Goal: Task Accomplishment & Management: Use online tool/utility

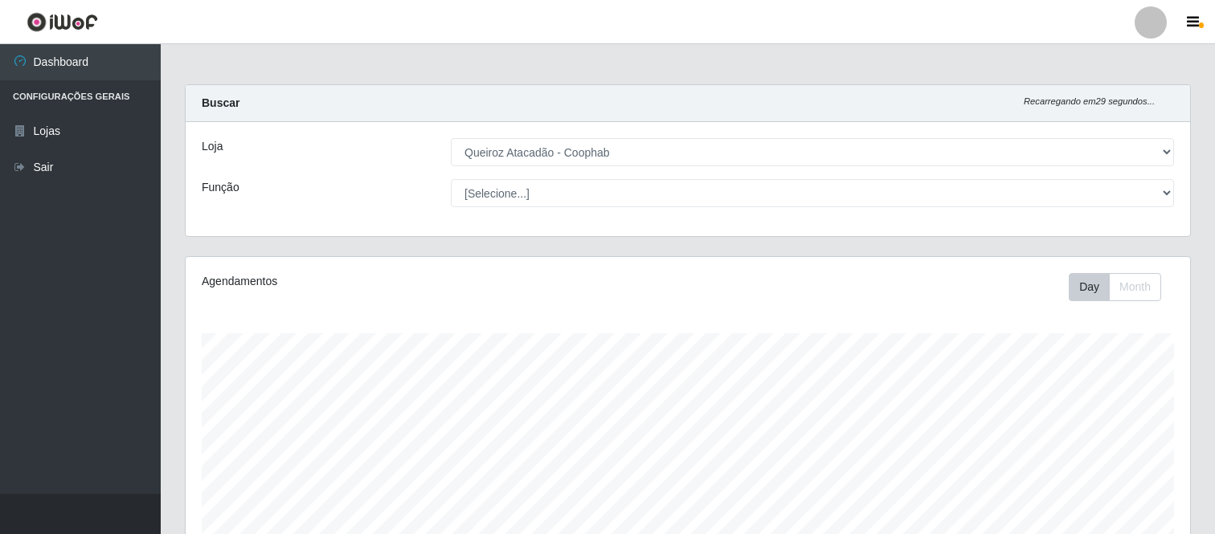
select select "463"
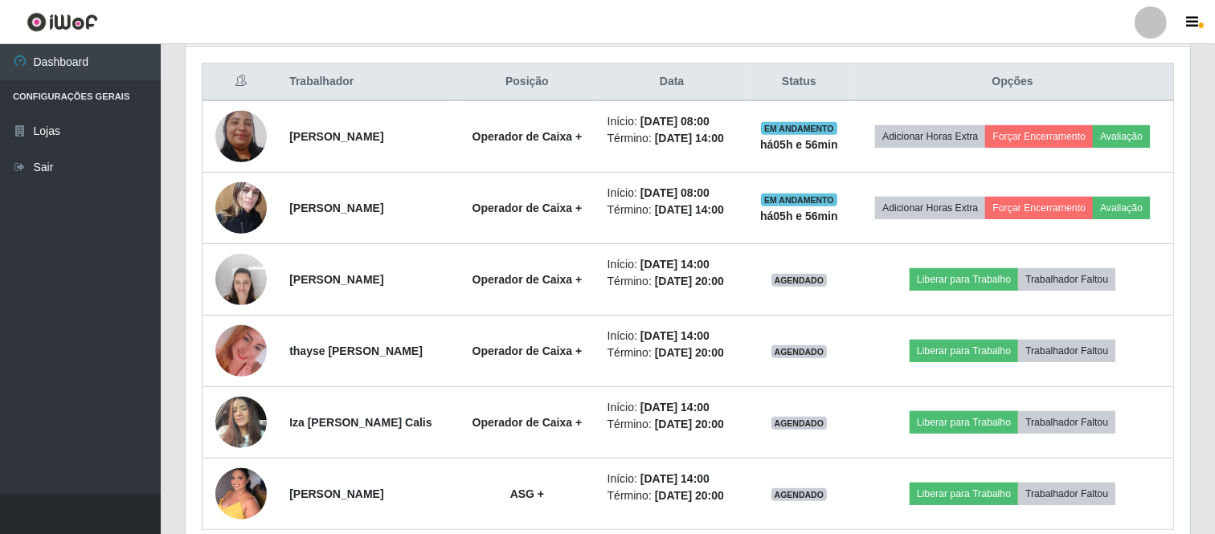
scroll to position [333, 1005]
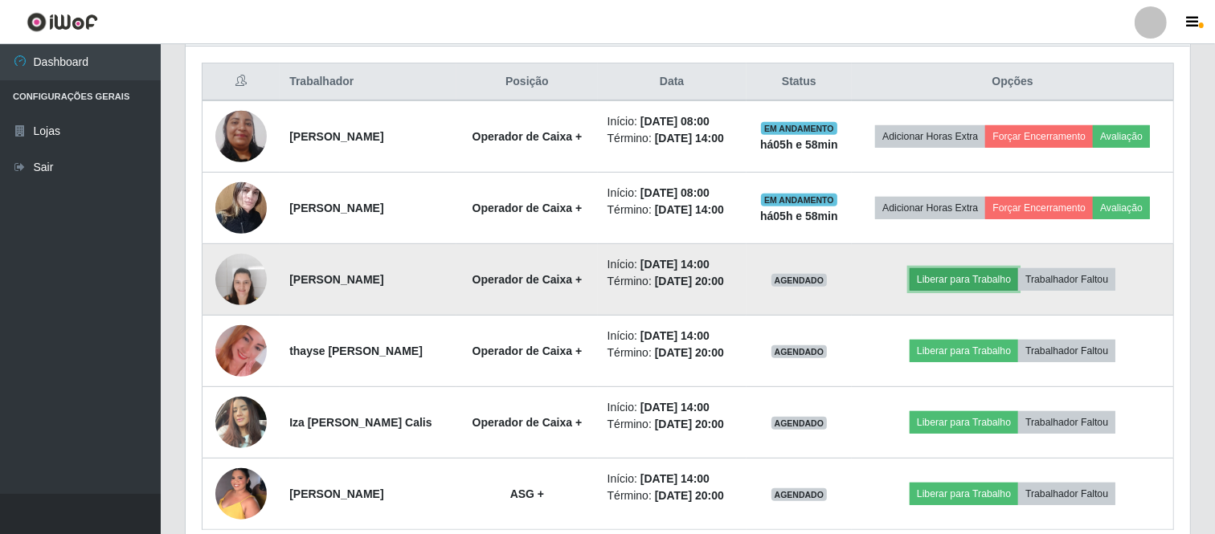
click at [961, 283] on button "Liberar para Trabalho" at bounding box center [964, 279] width 108 height 23
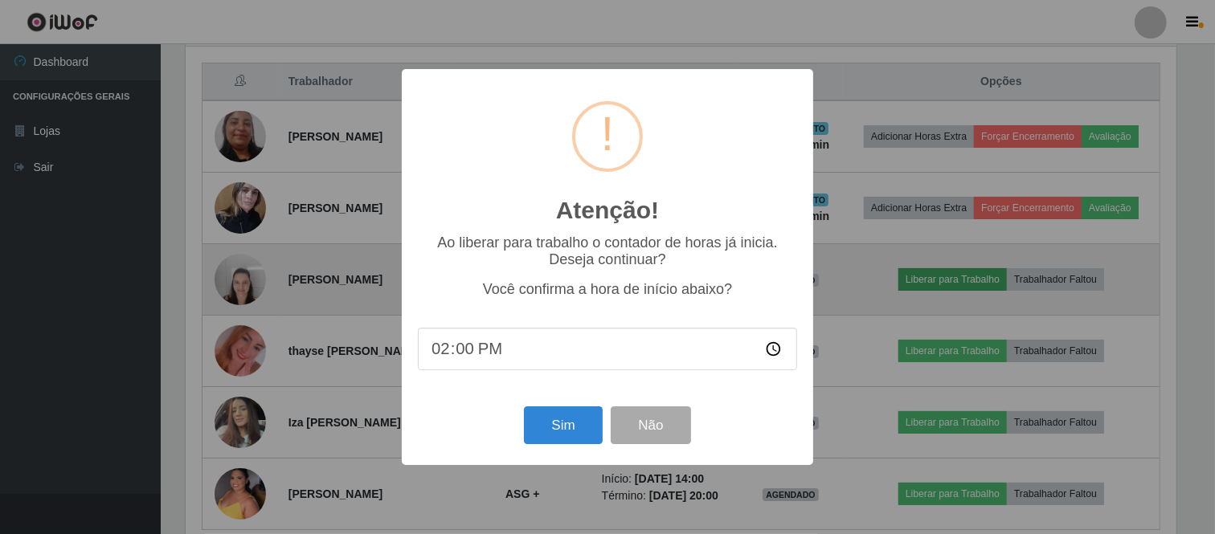
scroll to position [333, 994]
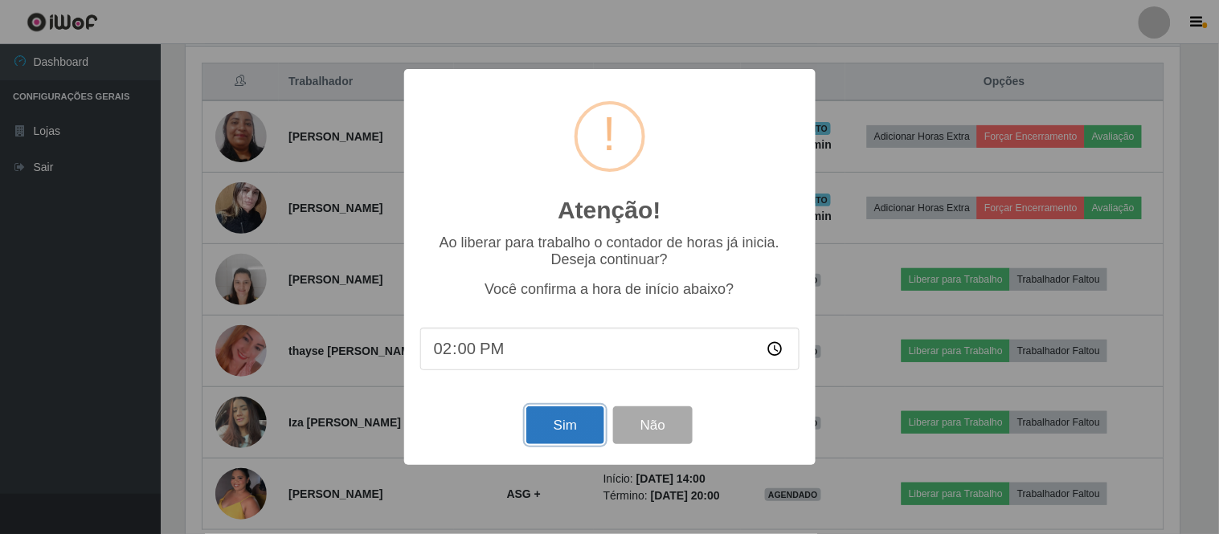
click at [555, 430] on button "Sim" at bounding box center [565, 426] width 78 height 38
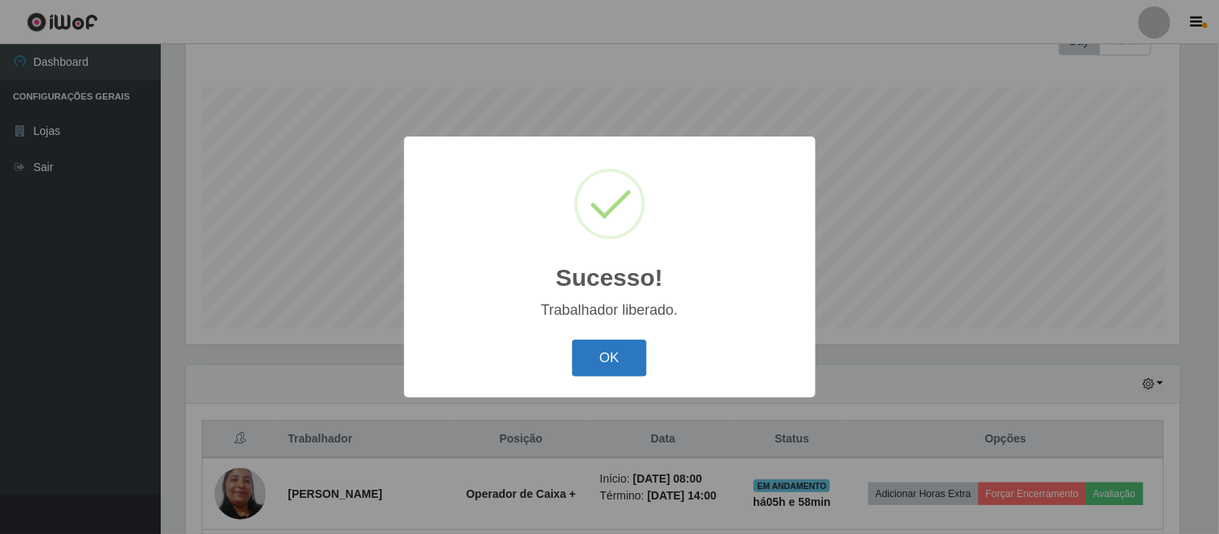
click at [596, 354] on button "OK" at bounding box center [609, 359] width 75 height 38
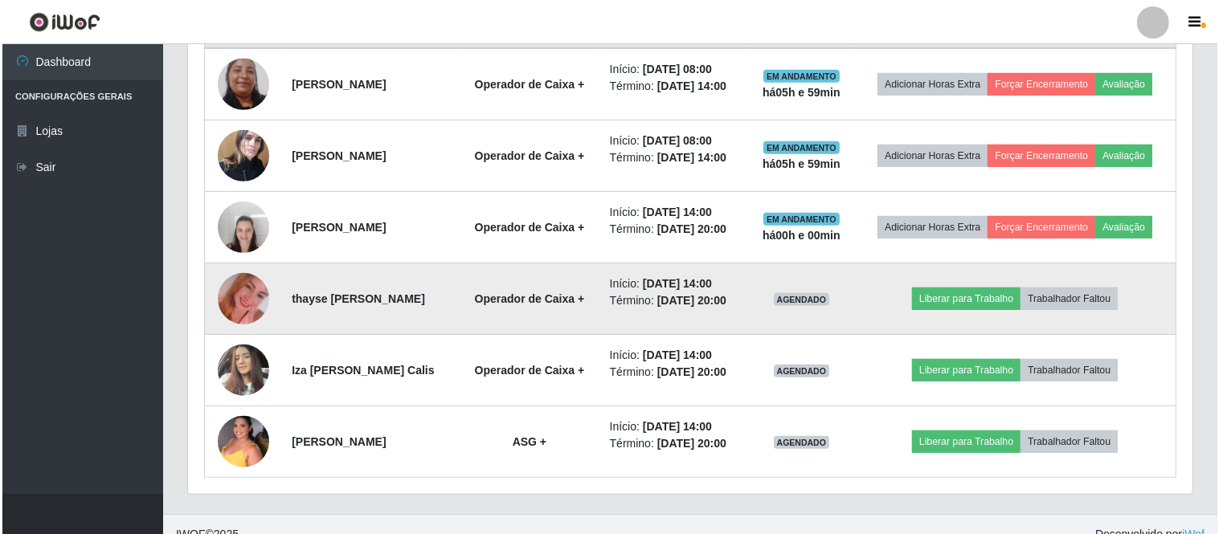
scroll to position [676, 0]
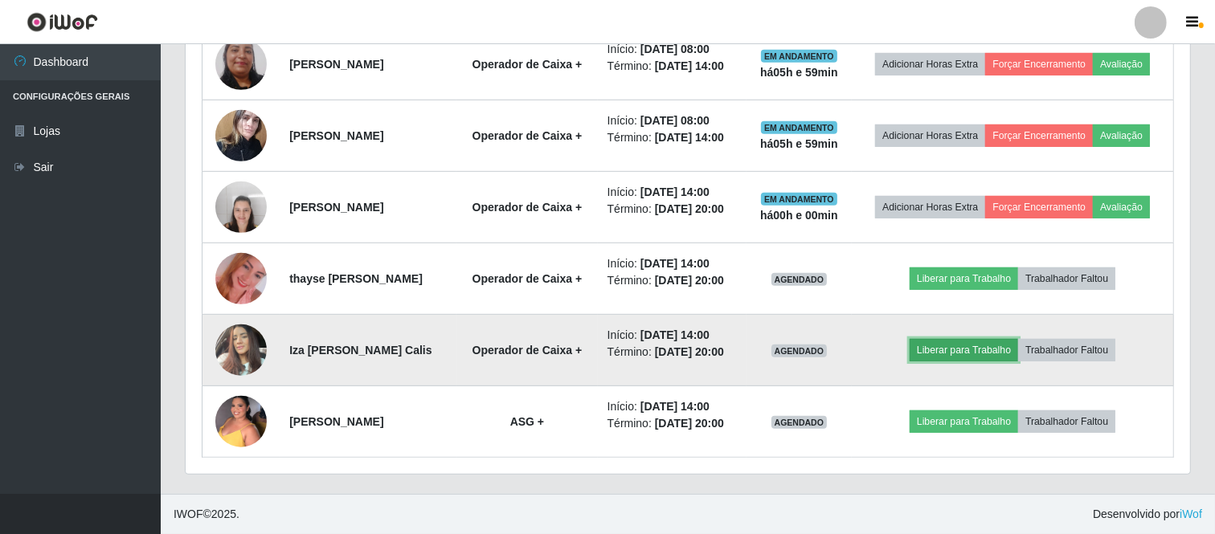
click at [952, 352] on button "Liberar para Trabalho" at bounding box center [964, 350] width 108 height 23
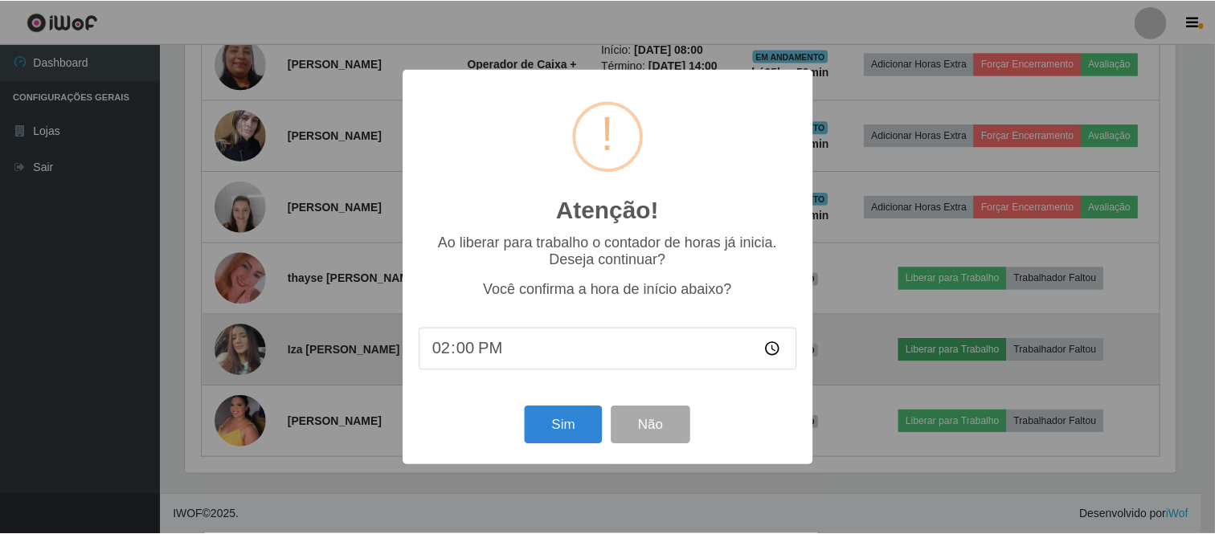
scroll to position [333, 994]
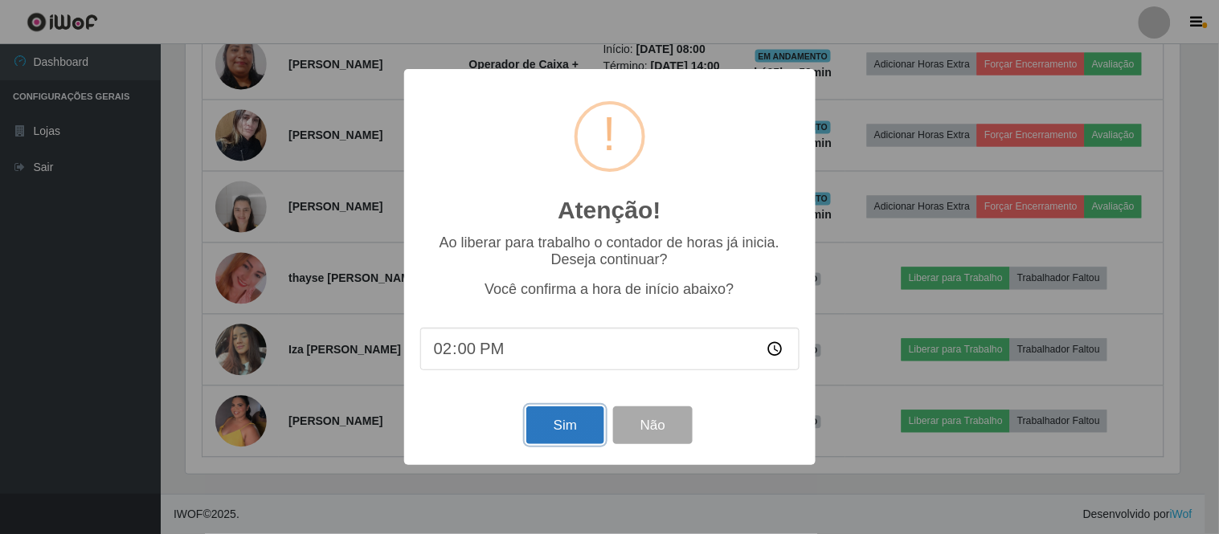
click at [552, 428] on button "Sim" at bounding box center [565, 426] width 78 height 38
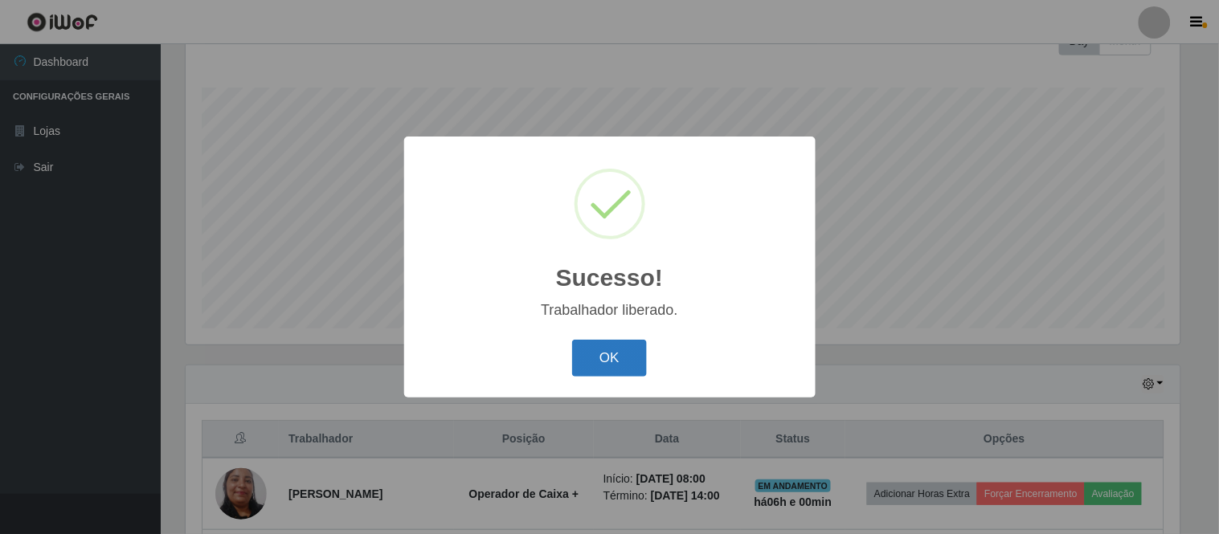
click at [607, 354] on button "OK" at bounding box center [609, 359] width 75 height 38
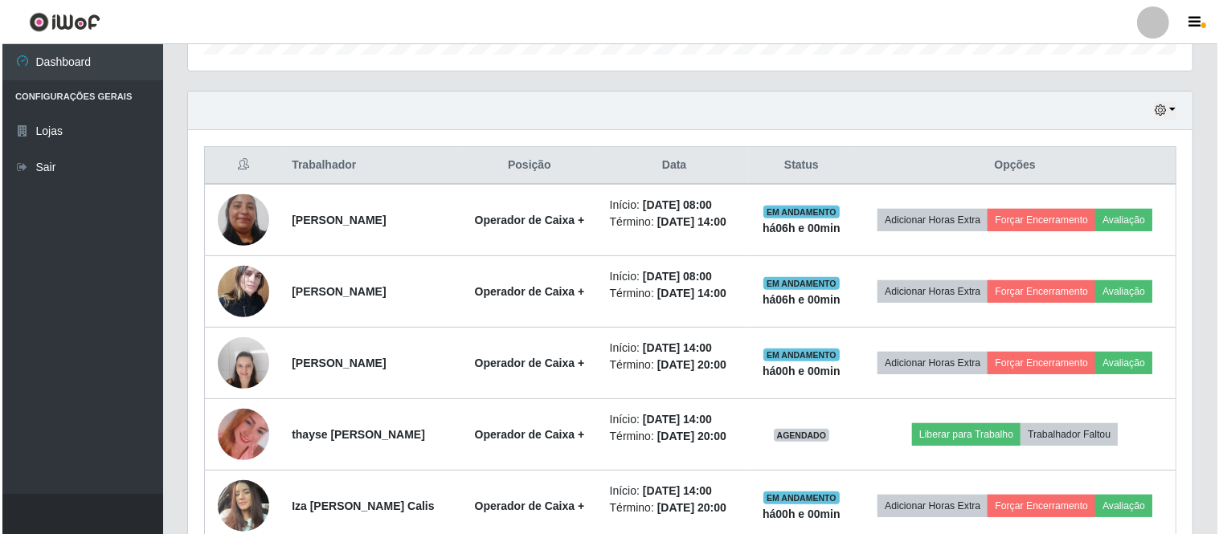
scroll to position [676, 0]
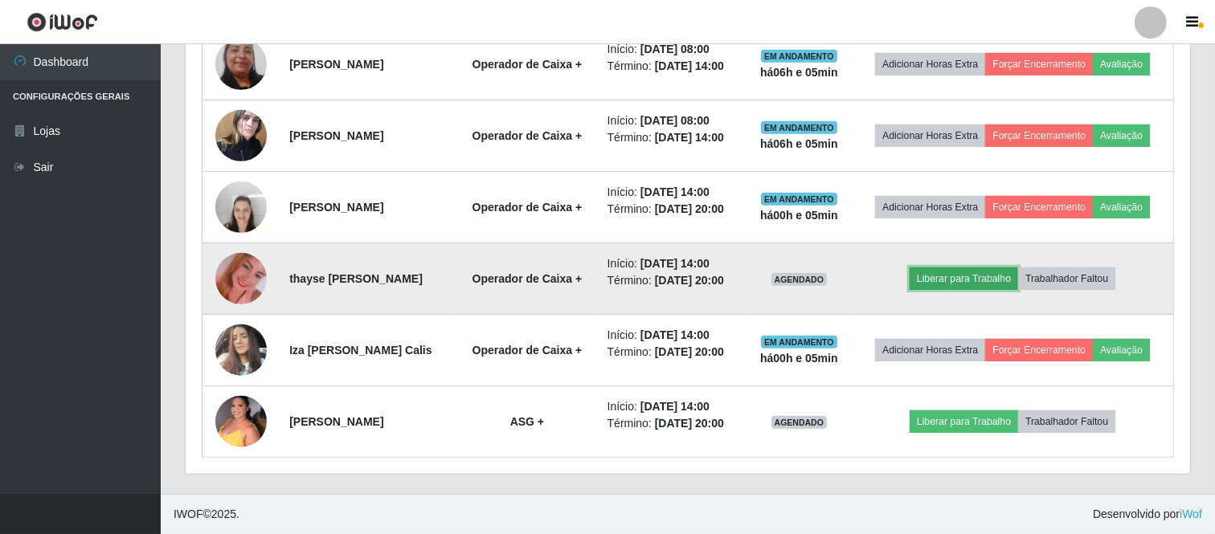
click at [967, 284] on button "Liberar para Trabalho" at bounding box center [964, 279] width 108 height 23
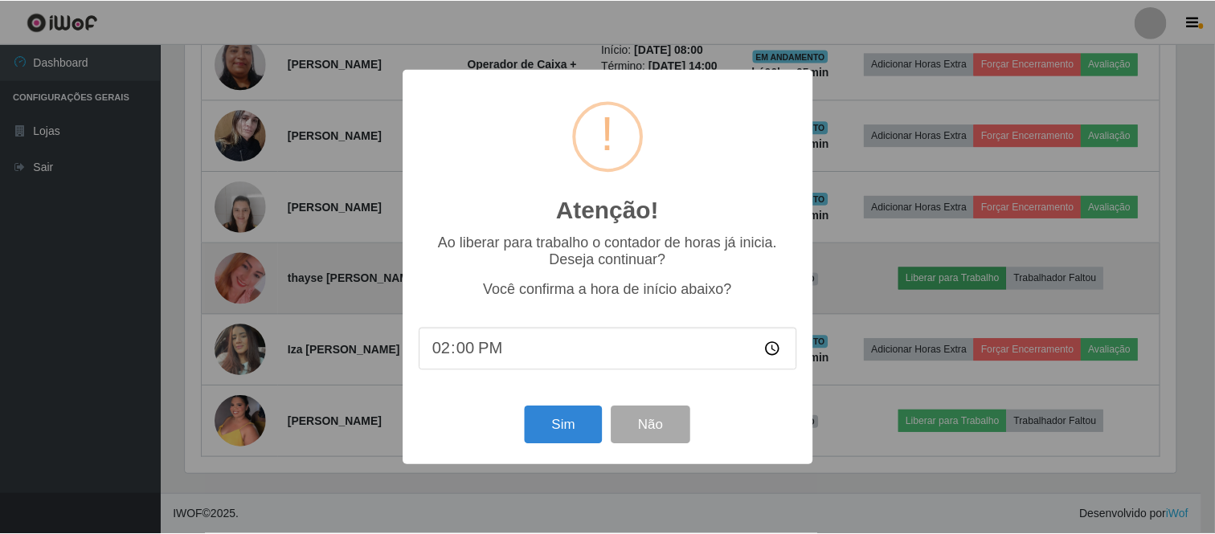
scroll to position [333, 994]
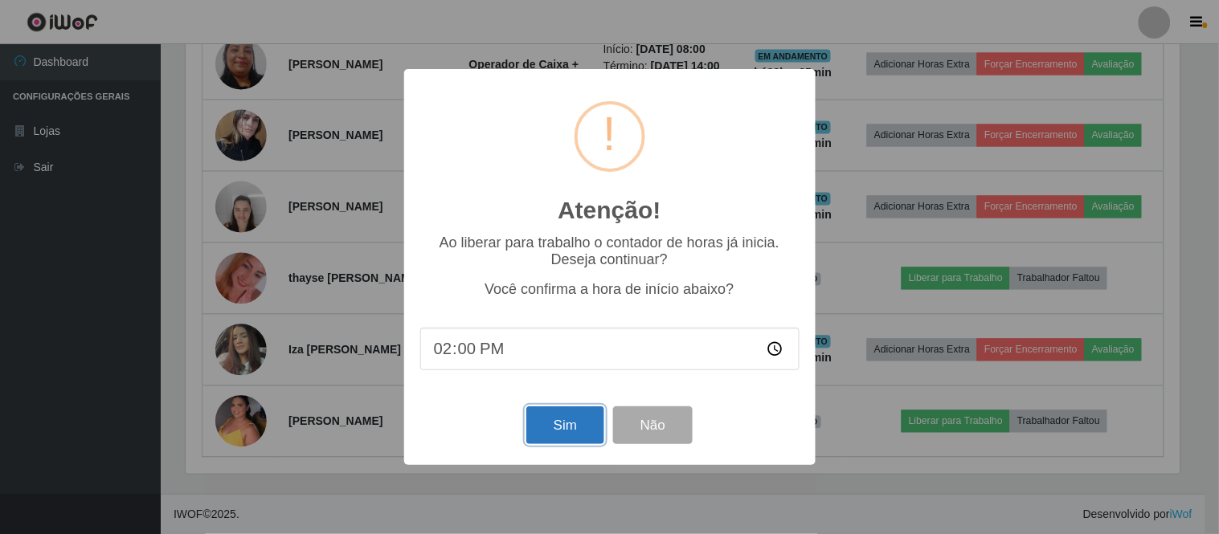
click at [545, 430] on button "Sim" at bounding box center [565, 426] width 78 height 38
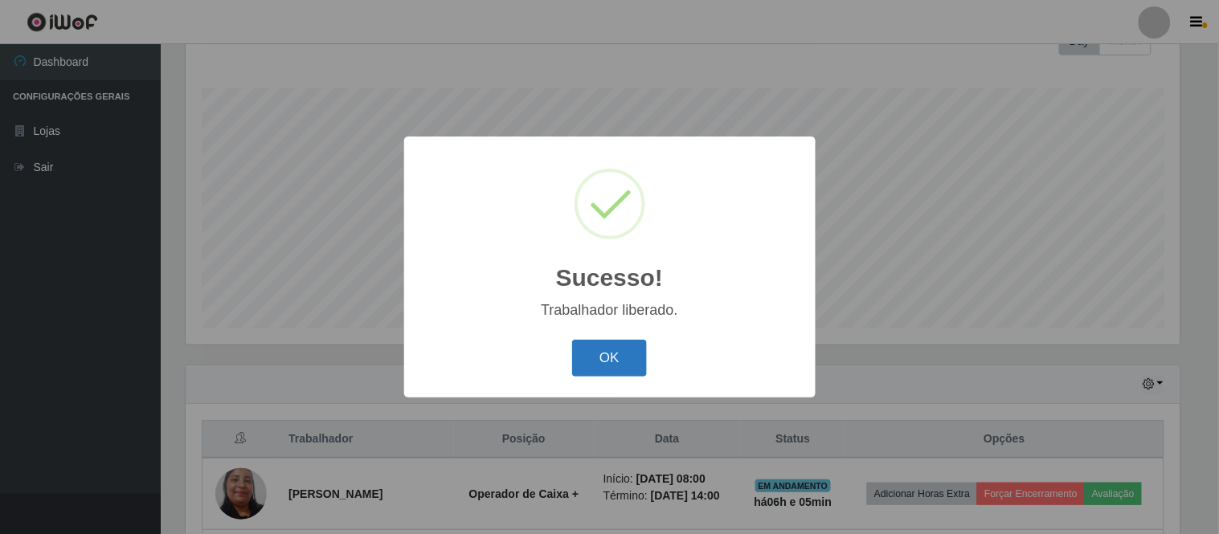
click at [599, 363] on button "OK" at bounding box center [609, 359] width 75 height 38
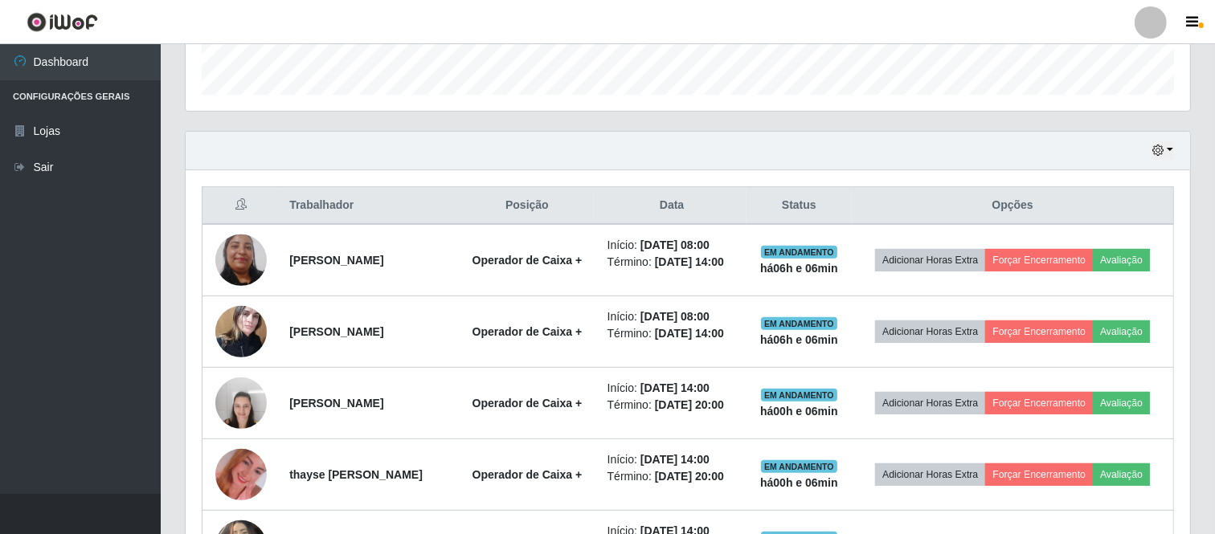
scroll to position [481, 0]
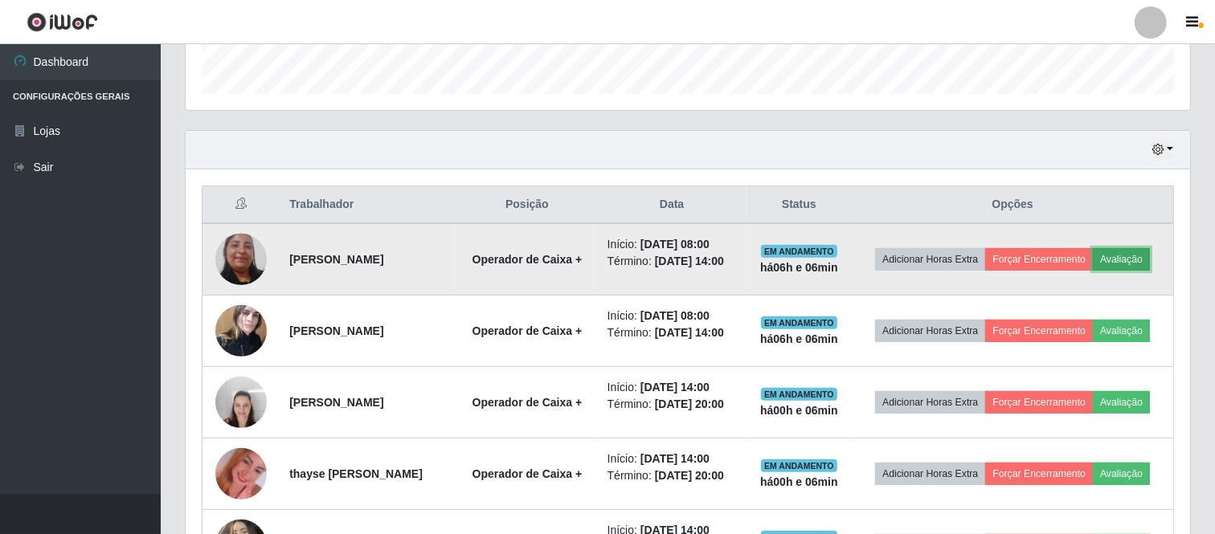
click at [1130, 254] on button "Avaliação" at bounding box center [1121, 259] width 57 height 23
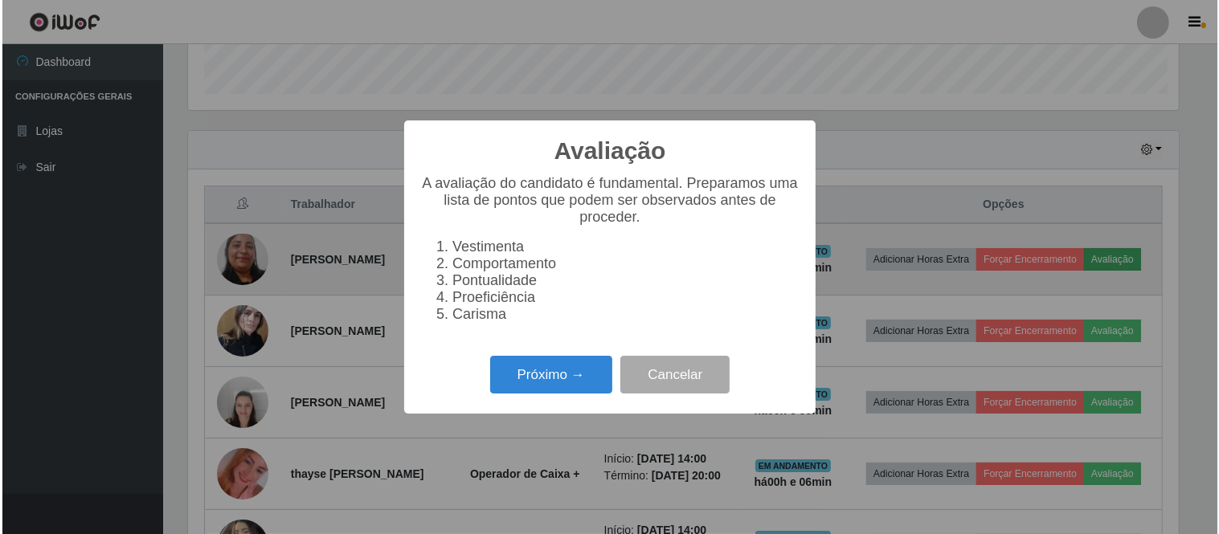
scroll to position [333, 994]
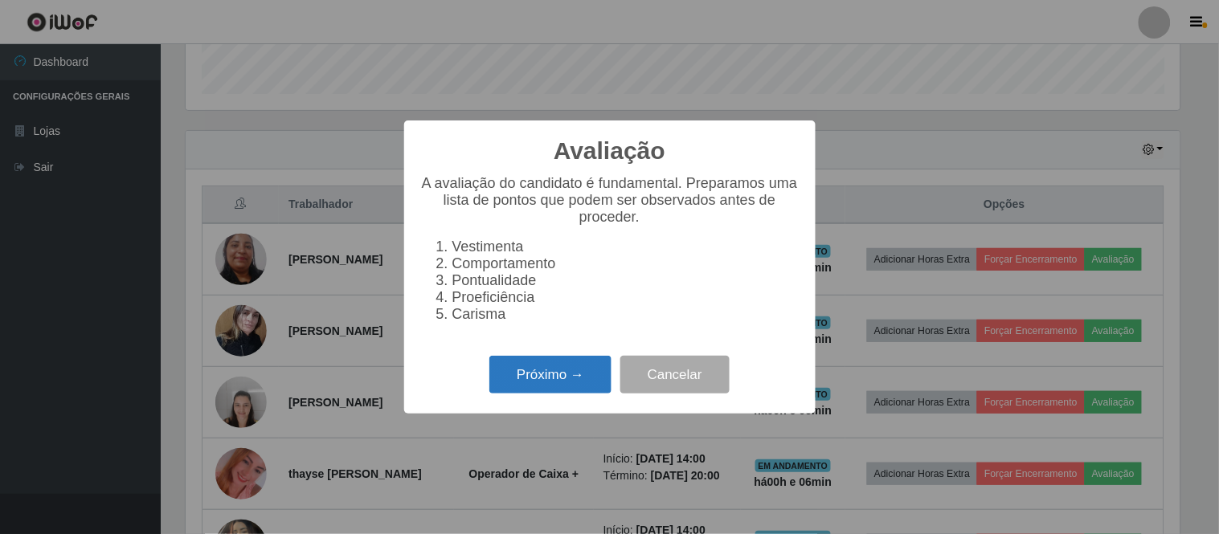
click at [595, 373] on button "Próximo →" at bounding box center [550, 375] width 122 height 38
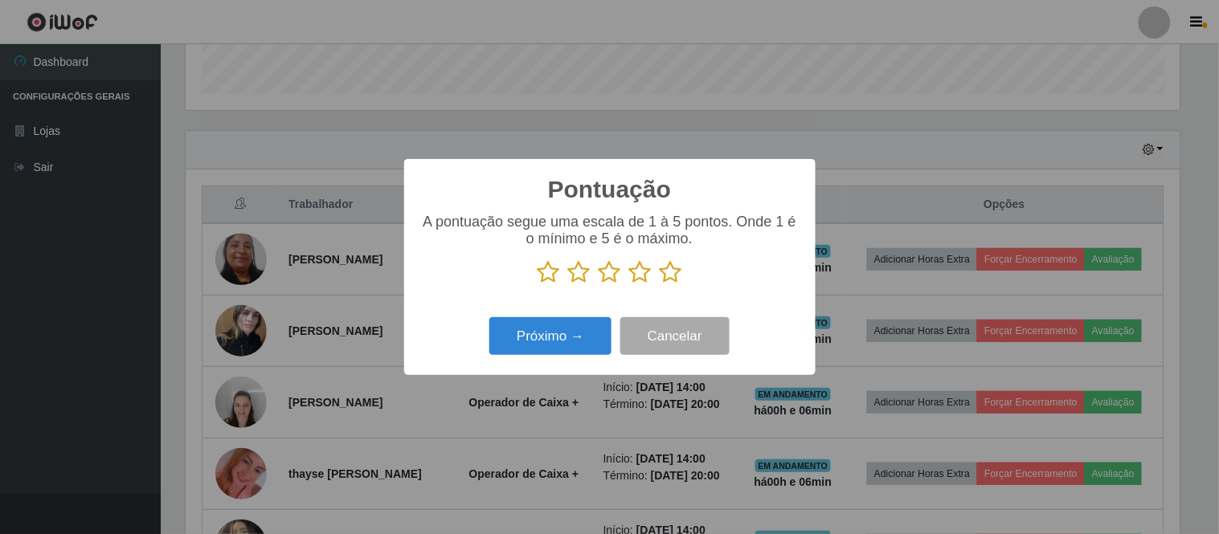
click at [672, 274] on icon at bounding box center [671, 272] width 23 height 24
click at [660, 284] on input "radio" at bounding box center [660, 284] width 0 height 0
click at [600, 332] on button "Próximo →" at bounding box center [550, 336] width 122 height 38
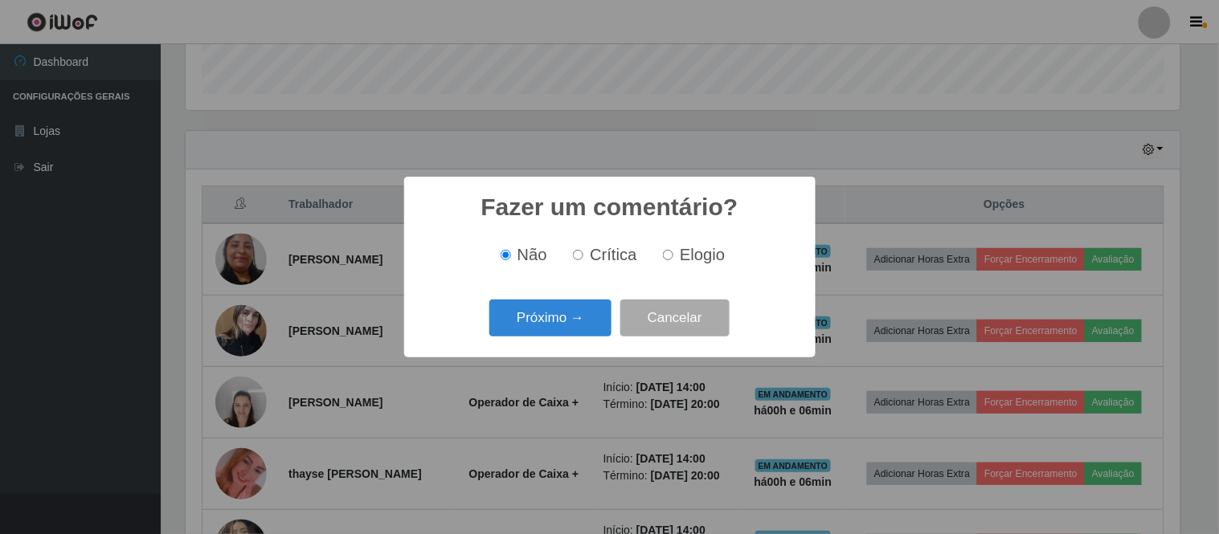
click at [673, 246] on label "Elogio" at bounding box center [691, 255] width 68 height 18
click at [673, 250] on input "Elogio" at bounding box center [668, 255] width 10 height 10
radio input "true"
click at [579, 322] on button "Próximo →" at bounding box center [550, 319] width 122 height 38
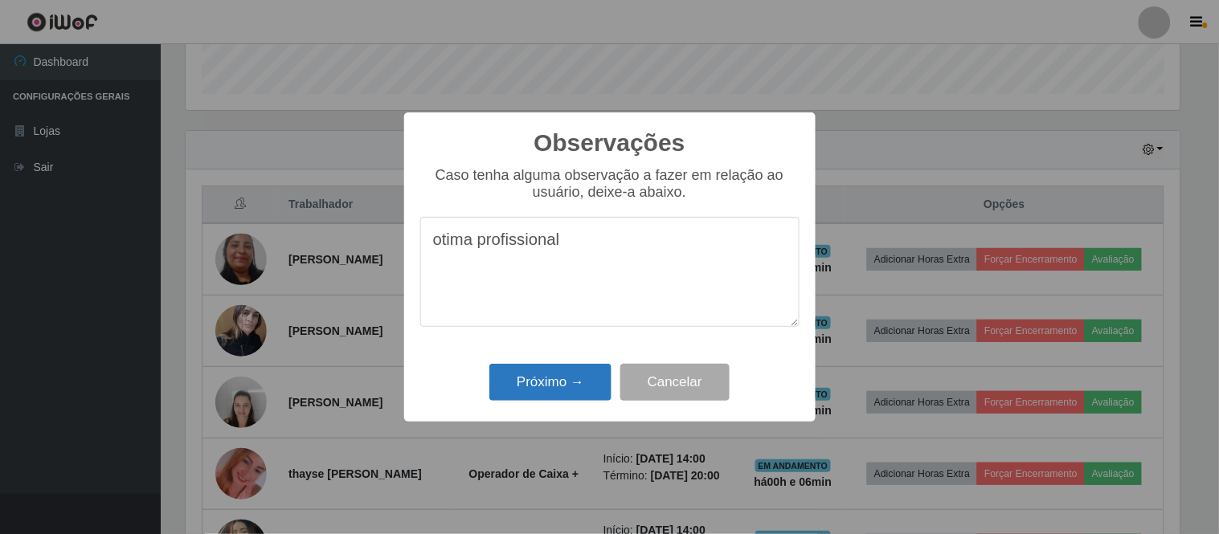
type textarea "otima profissional"
click at [590, 383] on button "Próximo →" at bounding box center [550, 383] width 122 height 38
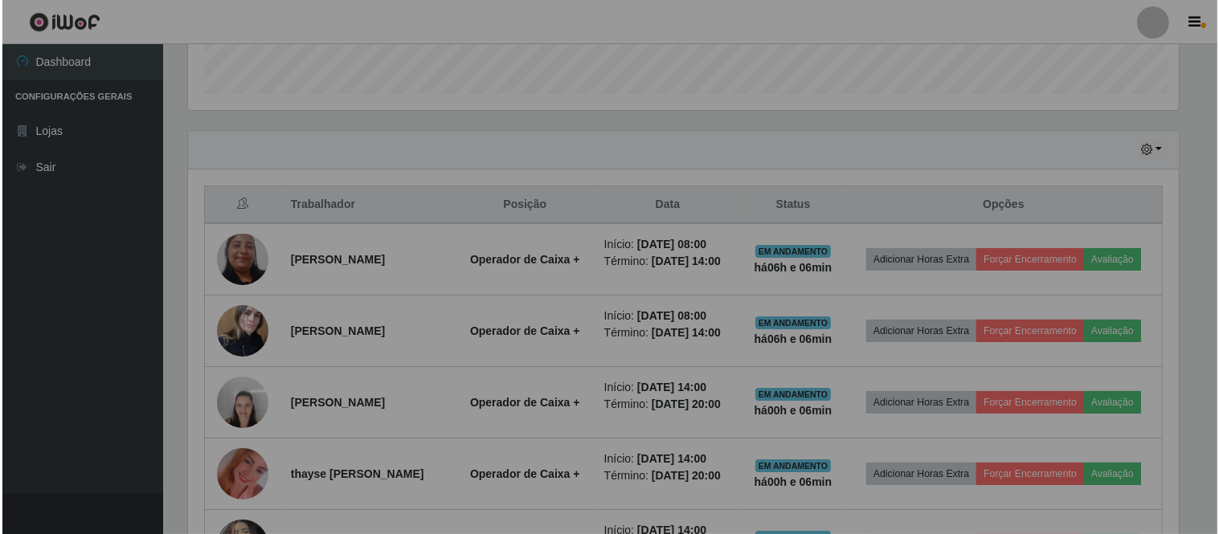
scroll to position [333, 1005]
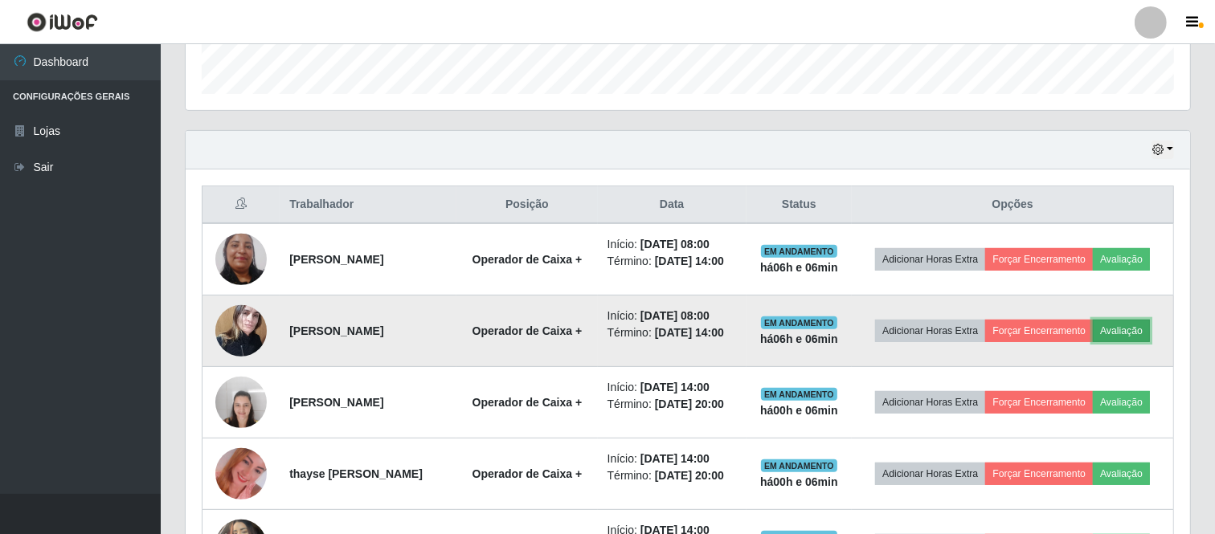
click at [1132, 329] on button "Avaliação" at bounding box center [1121, 331] width 57 height 23
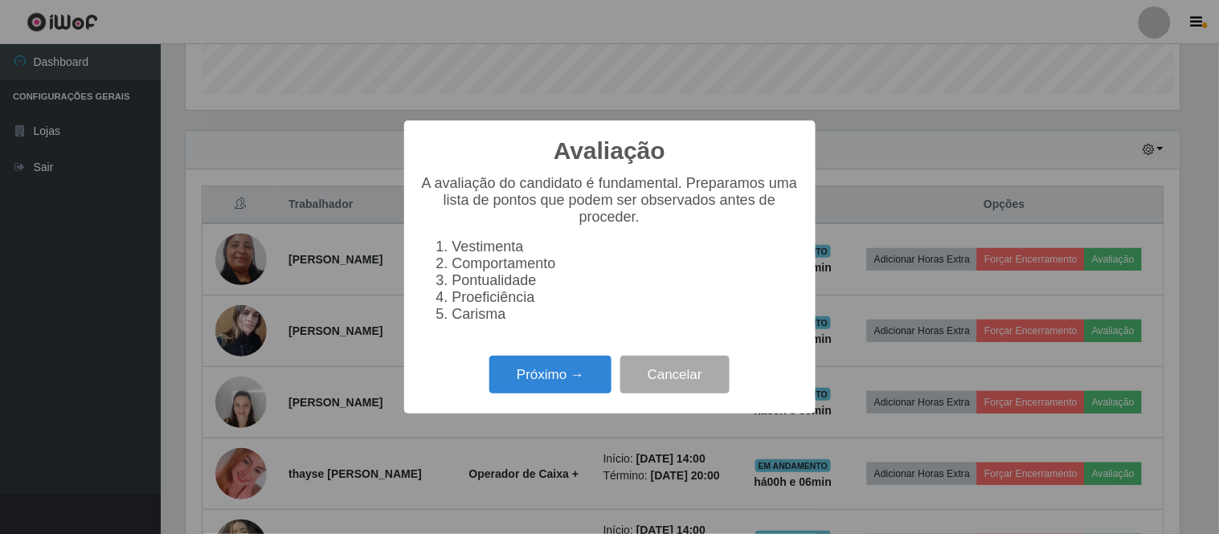
scroll to position [333, 994]
click at [579, 383] on button "Próximo →" at bounding box center [550, 375] width 122 height 38
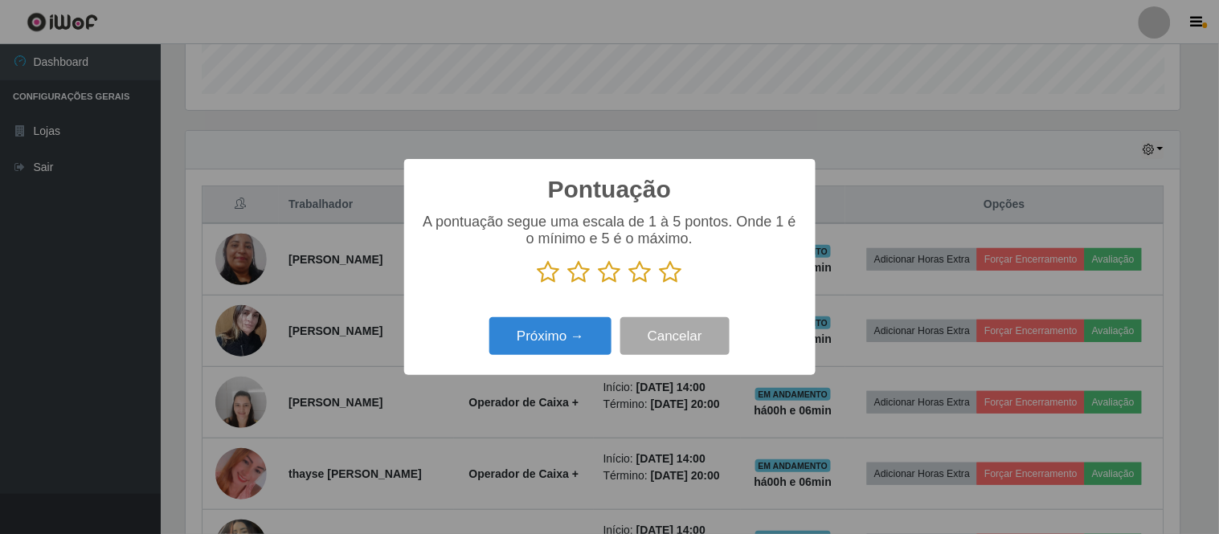
click at [676, 270] on icon at bounding box center [671, 272] width 23 height 24
click at [660, 284] on input "radio" at bounding box center [660, 284] width 0 height 0
click at [585, 346] on button "Próximo →" at bounding box center [550, 336] width 122 height 38
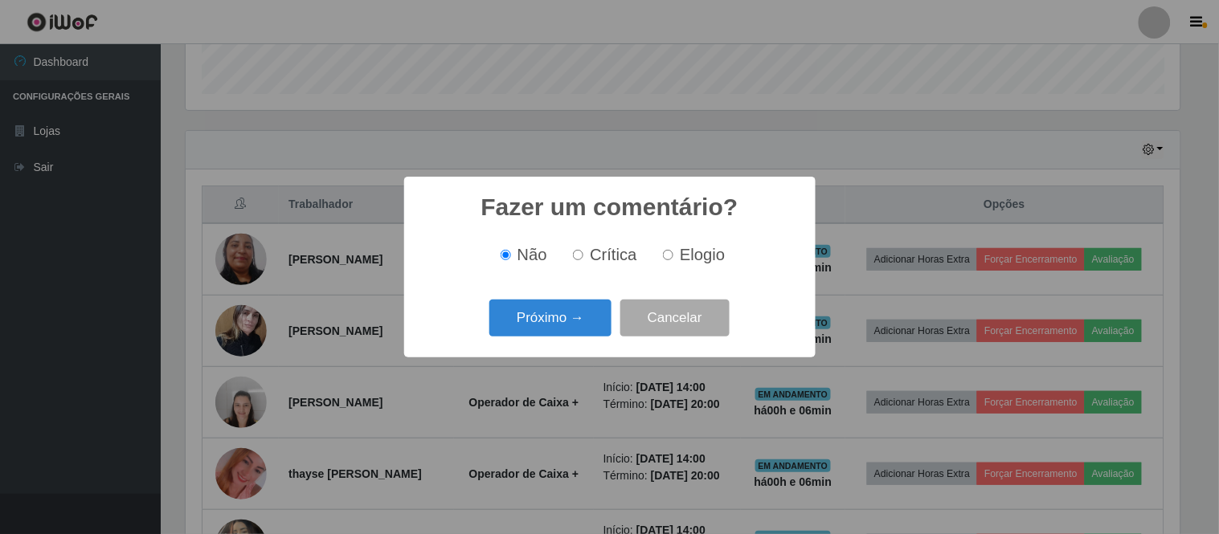
drag, startPoint x: 664, startPoint y: 254, endPoint x: 637, endPoint y: 285, distance: 41.1
click at [665, 255] on input "Elogio" at bounding box center [668, 255] width 10 height 10
radio input "true"
click at [583, 320] on button "Próximo →" at bounding box center [550, 319] width 122 height 38
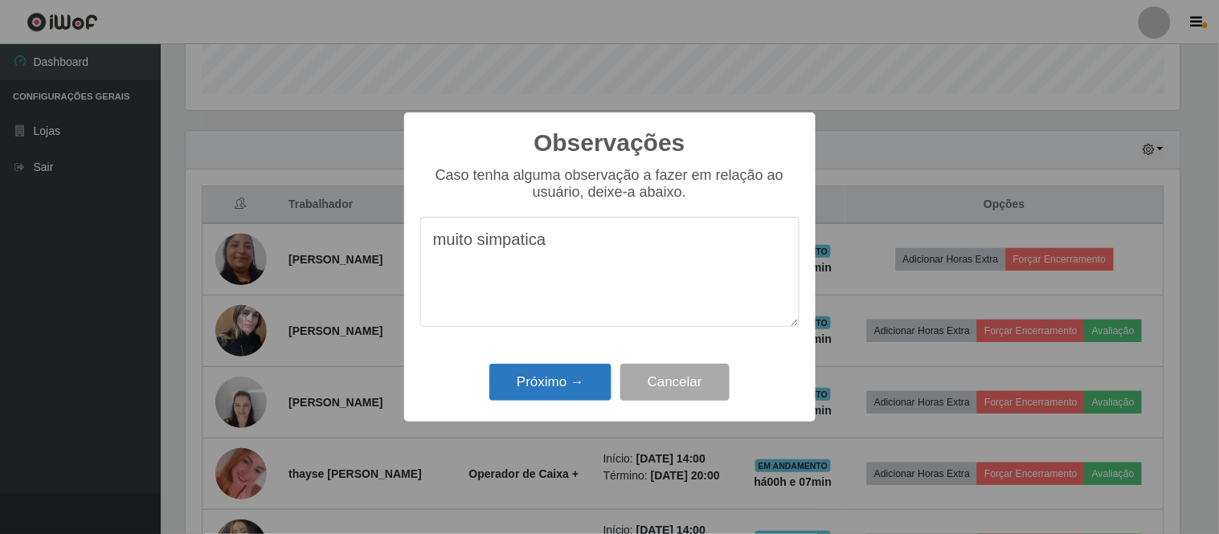
type textarea "muito simpatica"
click at [574, 375] on button "Próximo →" at bounding box center [550, 383] width 122 height 38
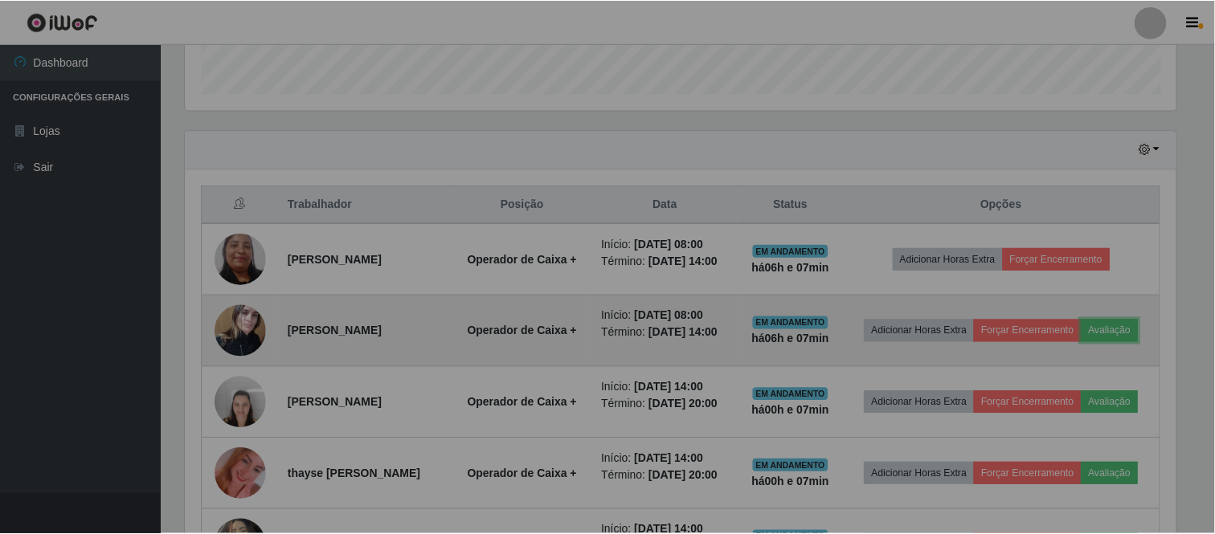
scroll to position [333, 1005]
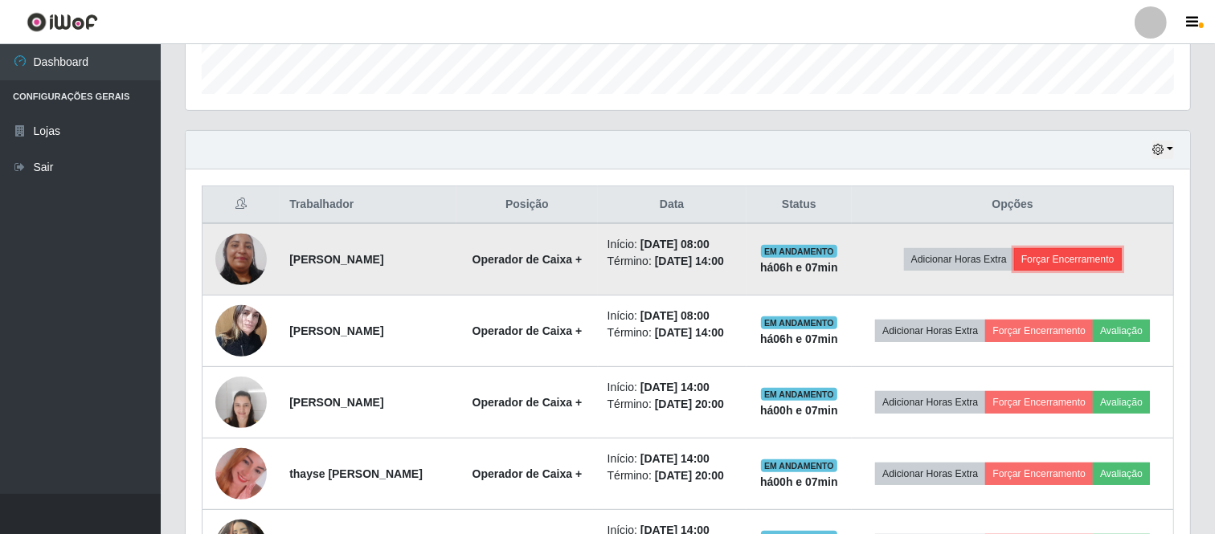
click at [1078, 250] on button "Forçar Encerramento" at bounding box center [1068, 259] width 108 height 23
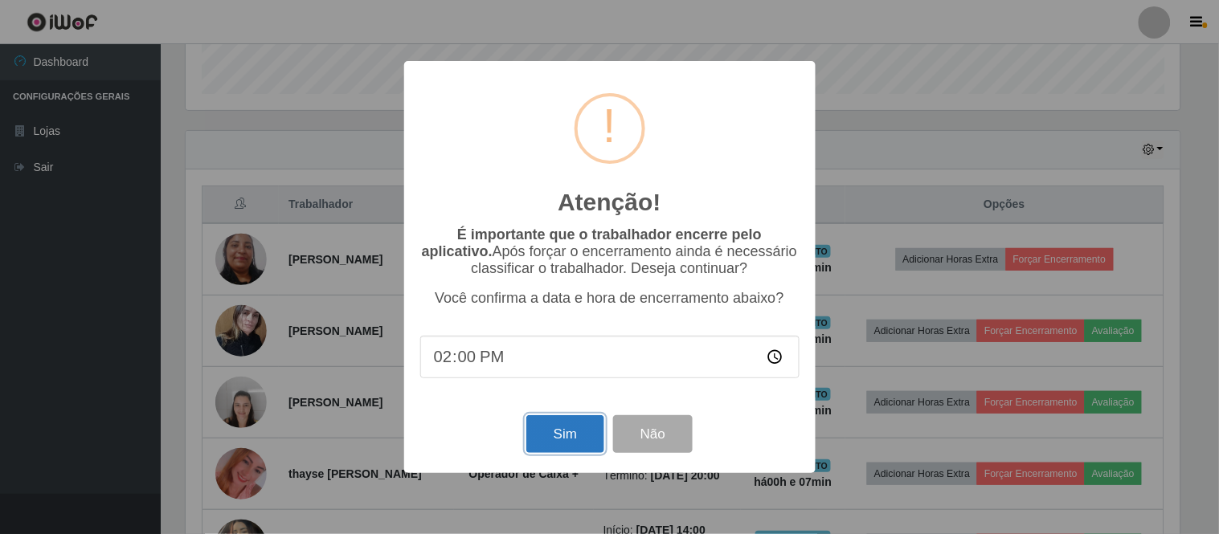
click at [563, 436] on button "Sim" at bounding box center [565, 434] width 78 height 38
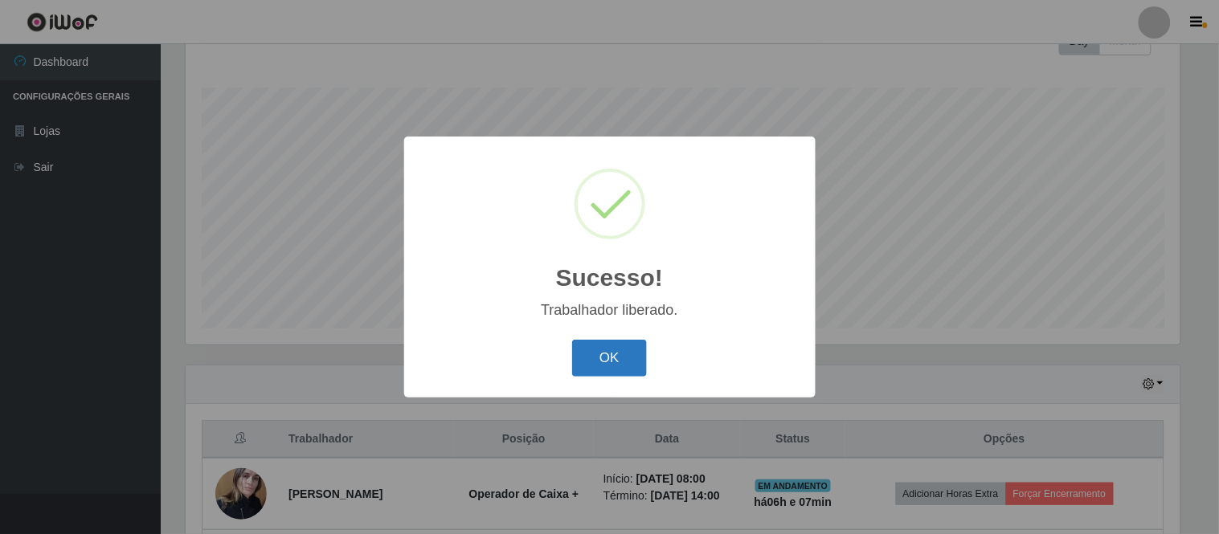
click at [613, 362] on button "OK" at bounding box center [609, 359] width 75 height 38
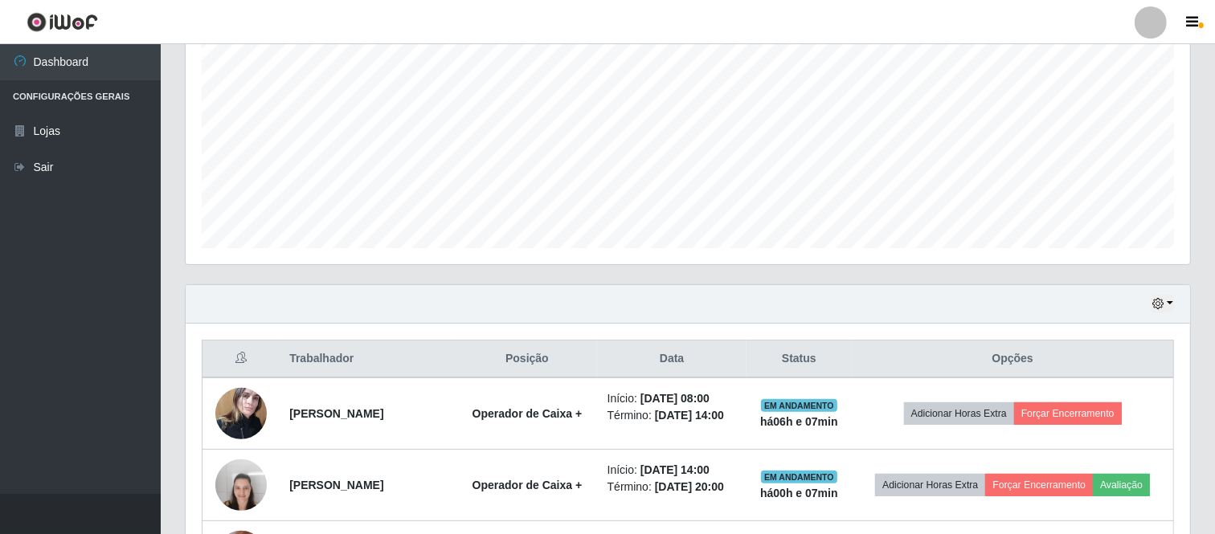
scroll to position [379, 0]
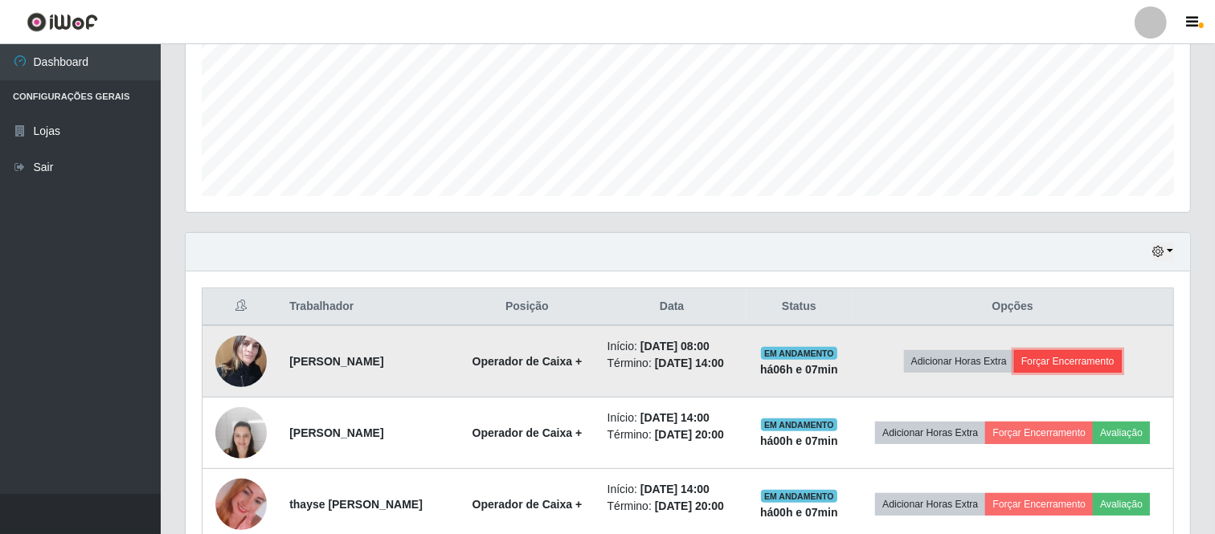
click at [1088, 357] on button "Forçar Encerramento" at bounding box center [1068, 361] width 108 height 23
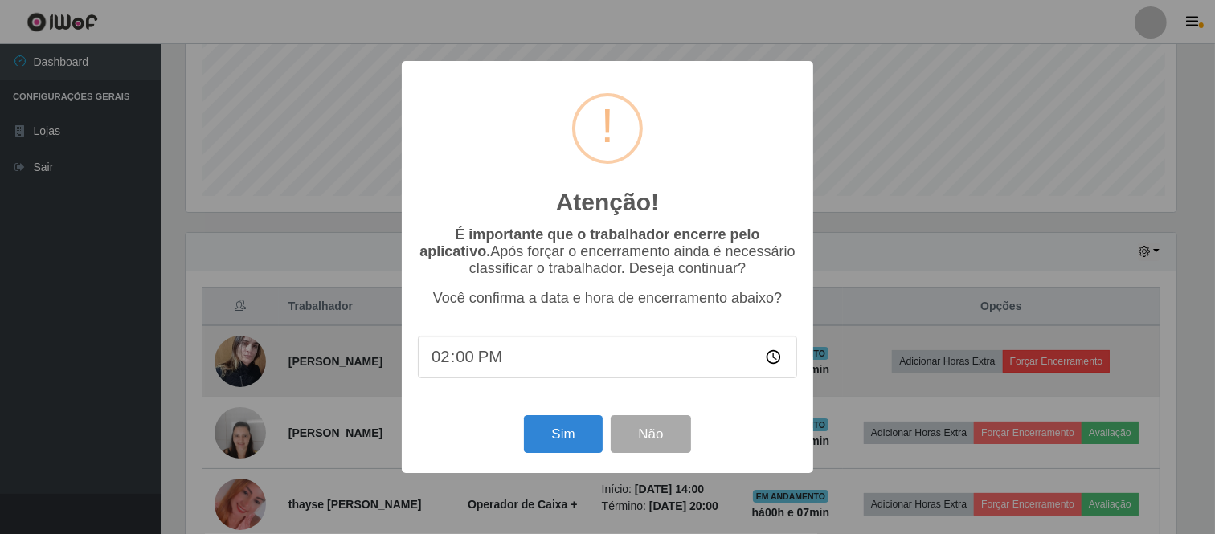
scroll to position [333, 994]
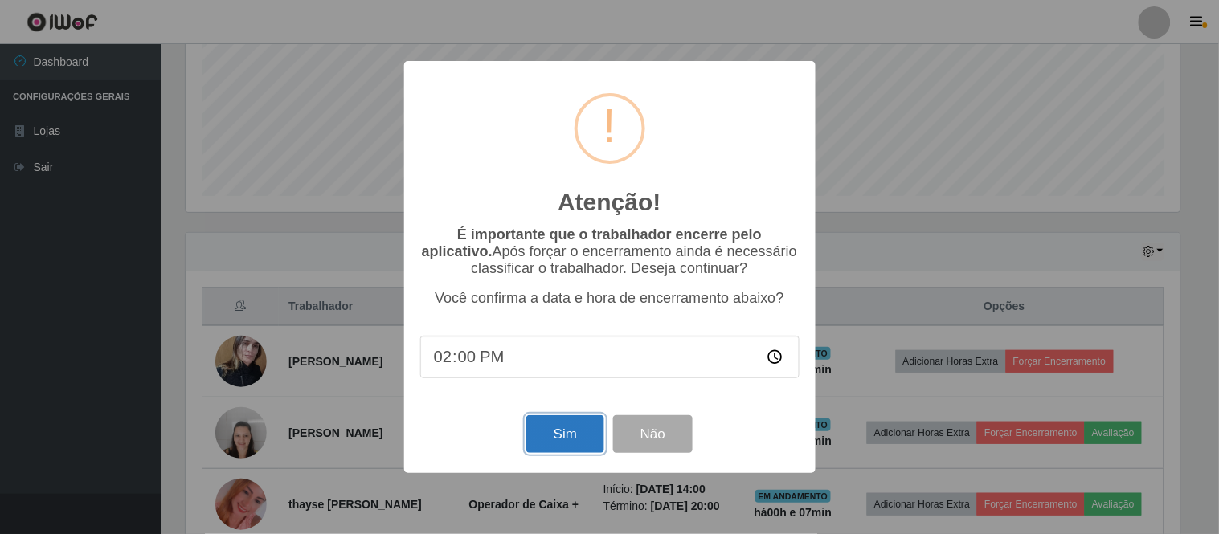
click at [571, 434] on button "Sim" at bounding box center [565, 434] width 78 height 38
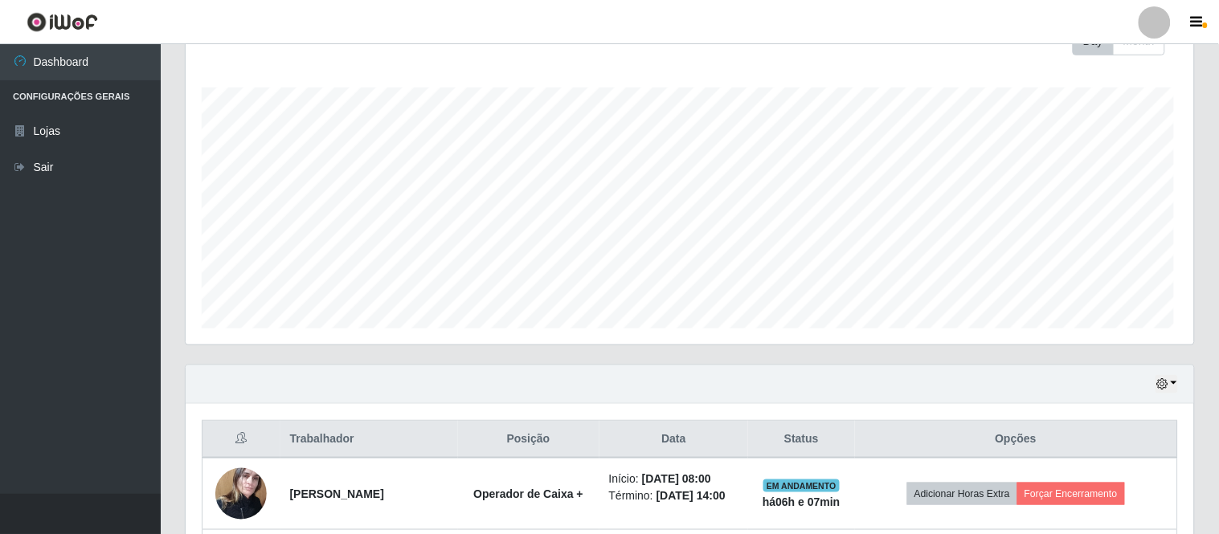
scroll to position [0, 0]
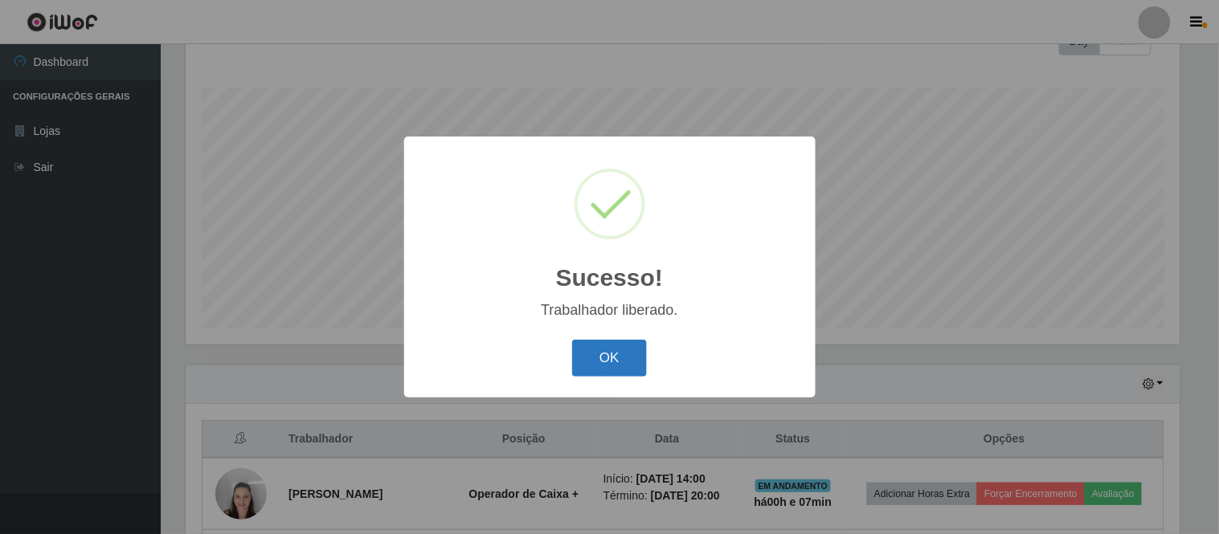
click at [611, 356] on button "OK" at bounding box center [609, 359] width 75 height 38
